Goal: Transaction & Acquisition: Obtain resource

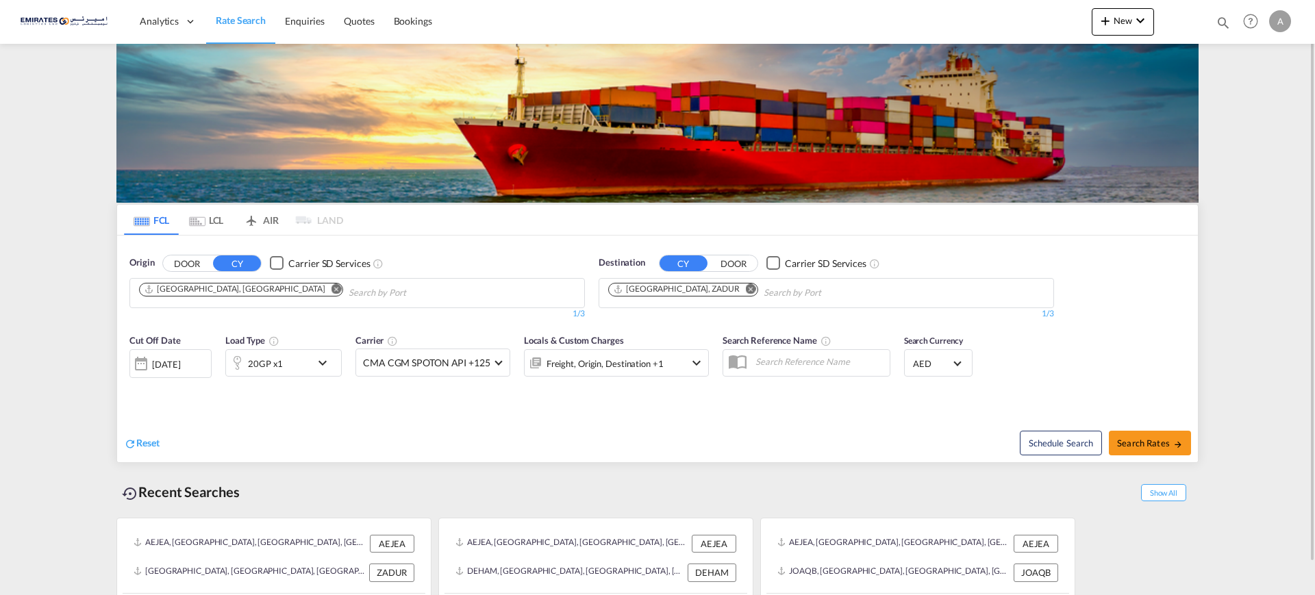
click at [746, 289] on md-icon "Remove" at bounding box center [751, 289] width 10 height 10
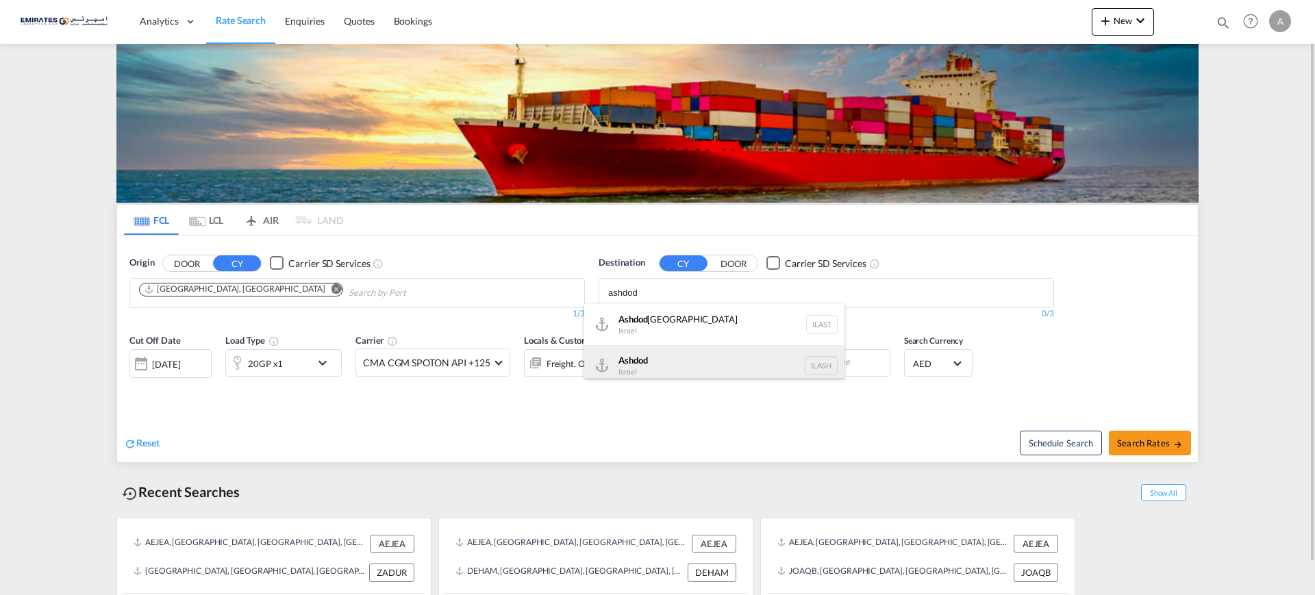
type input "ashdod"
click at [630, 360] on div "Ashdod Israel ILASH" at bounding box center [714, 365] width 260 height 41
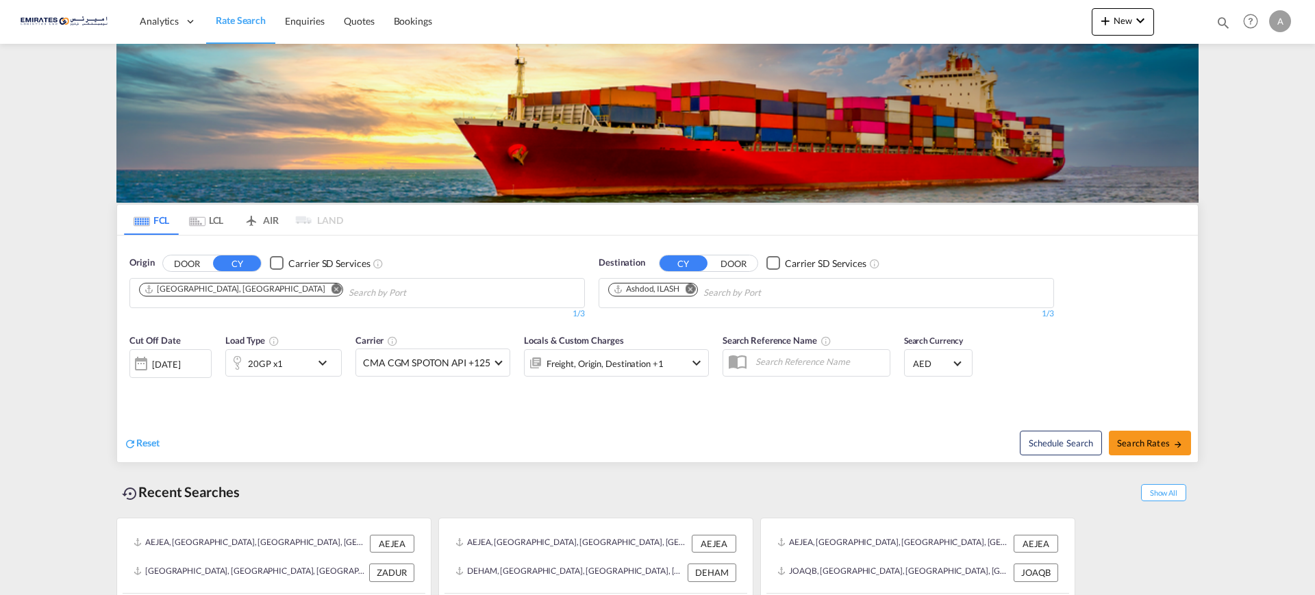
click at [1168, 443] on span "Search Rates" at bounding box center [1150, 443] width 66 height 11
type input "AEJEA to ILASH / 3 Sep 2025"
